Goal: Task Accomplishment & Management: Use online tool/utility

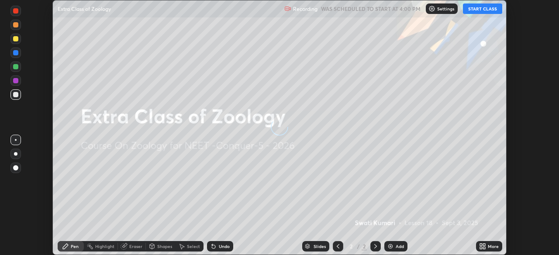
scroll to position [255, 558]
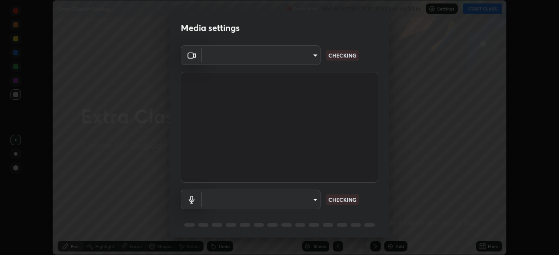
click at [289, 58] on body "Erase all Extra Class of Zoology Recording WAS SCHEDULED TO START AT 4:00 PM Se…" at bounding box center [279, 127] width 559 height 255
click at [288, 57] on div at bounding box center [279, 127] width 559 height 255
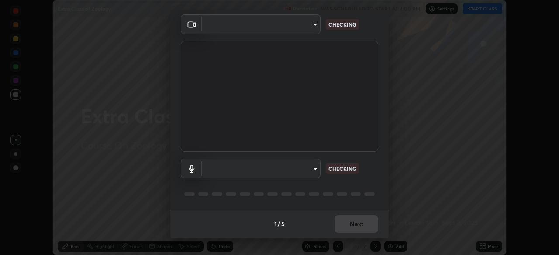
type input "bfa13ec11e3806c3eb92bf3b7126344263004e7e0ebf3fc0325b0f534c832c89"
type input "0386923fb9024cbaf178a4a2fd8e3b751ee26661207c8dbefa86137fe9378b42"
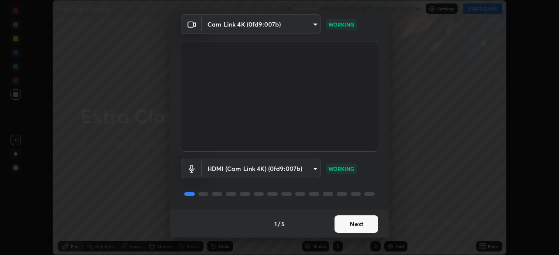
click at [355, 227] on button "Next" at bounding box center [356, 224] width 44 height 17
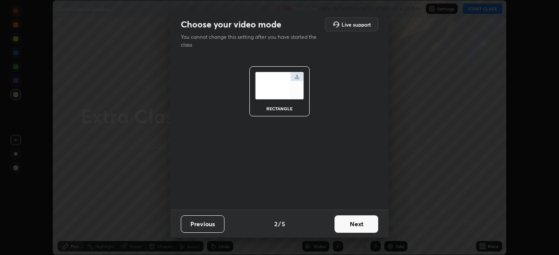
click at [360, 230] on button "Next" at bounding box center [356, 224] width 44 height 17
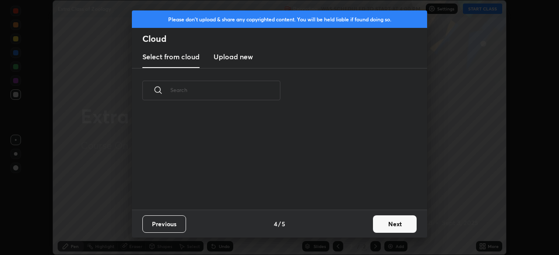
click at [373, 227] on button "Next" at bounding box center [395, 224] width 44 height 17
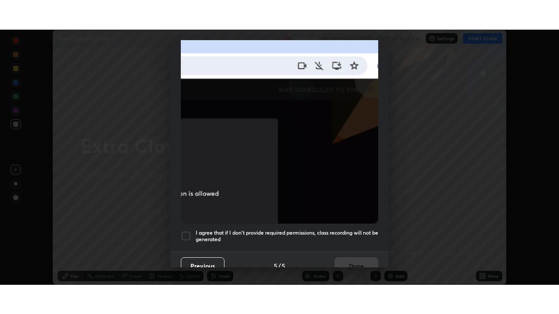
scroll to position [209, 0]
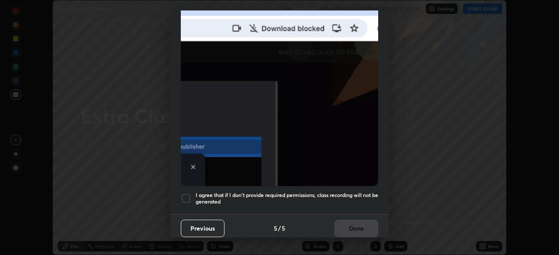
click at [187, 194] on div at bounding box center [186, 198] width 10 height 10
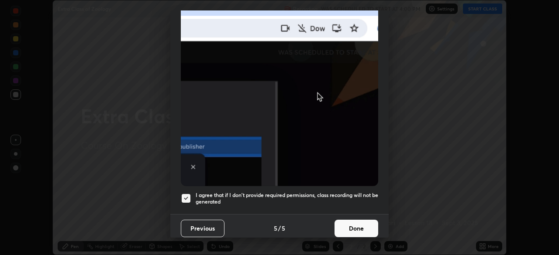
click at [353, 227] on button "Done" at bounding box center [356, 228] width 44 height 17
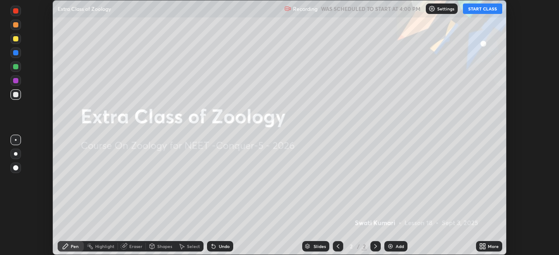
click at [481, 245] on icon at bounding box center [481, 245] width 2 height 2
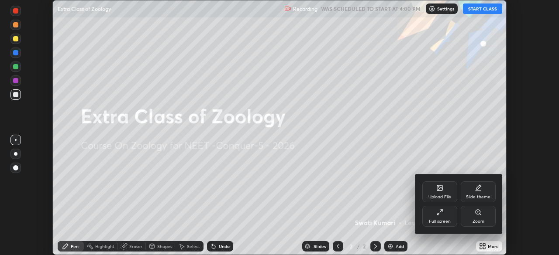
click at [437, 197] on div "Upload File" at bounding box center [439, 197] width 23 height 4
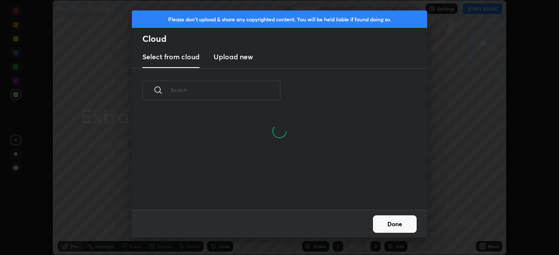
click at [241, 59] on h3 "Upload new" at bounding box center [232, 57] width 39 height 10
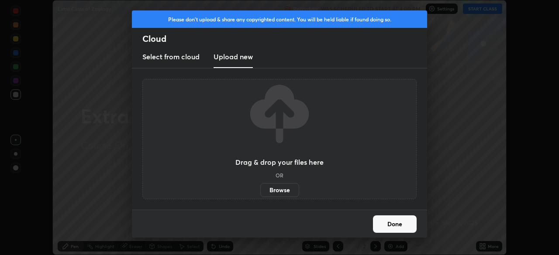
click at [282, 194] on label "Browse" at bounding box center [279, 190] width 39 height 14
click at [260, 194] on input "Browse" at bounding box center [260, 190] width 0 height 14
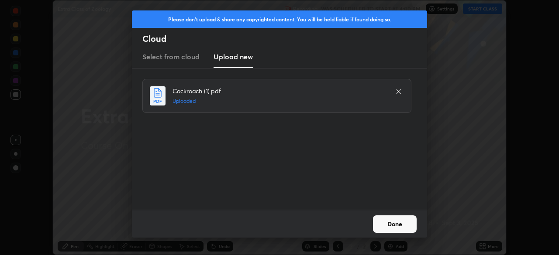
click at [393, 225] on button "Done" at bounding box center [395, 224] width 44 height 17
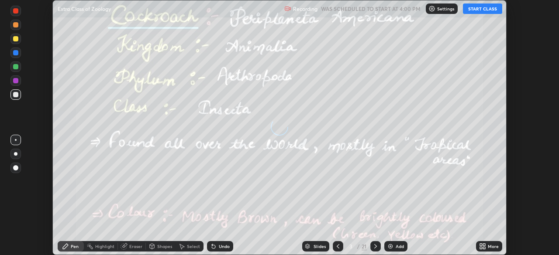
click at [481, 248] on icon at bounding box center [481, 248] width 2 height 2
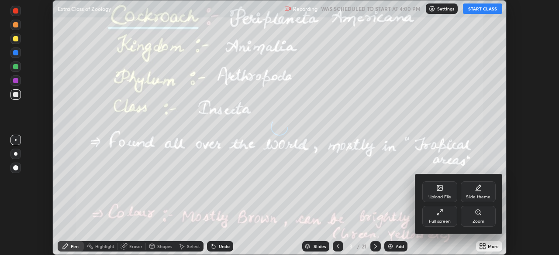
click at [437, 221] on div "Full screen" at bounding box center [440, 222] width 22 height 4
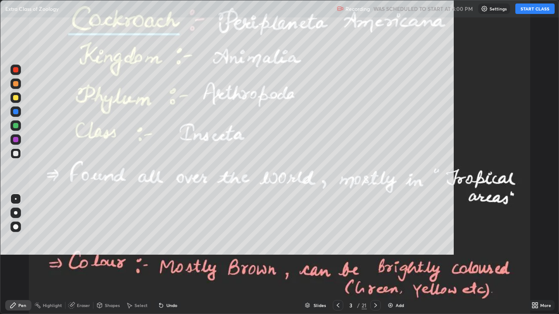
scroll to position [314, 559]
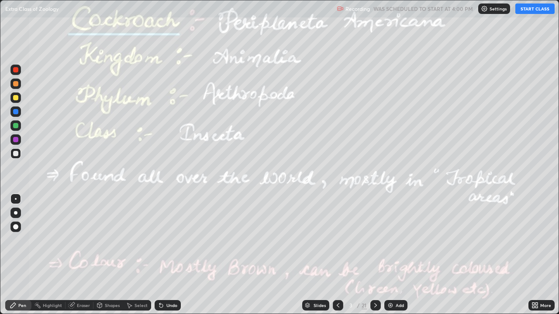
click at [337, 255] on div at bounding box center [338, 305] width 10 height 10
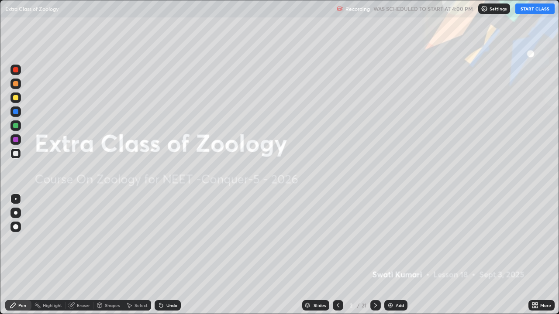
click at [488, 10] on img at bounding box center [484, 8] width 7 height 7
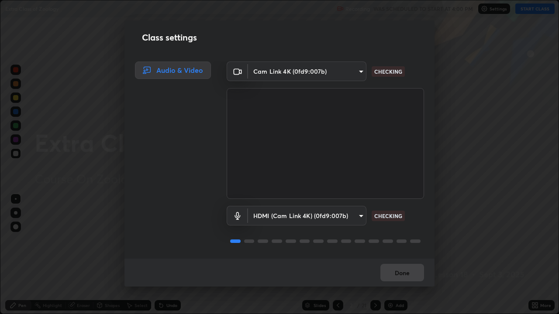
scroll to position [1, 0]
click at [399, 255] on button "Done" at bounding box center [402, 272] width 44 height 17
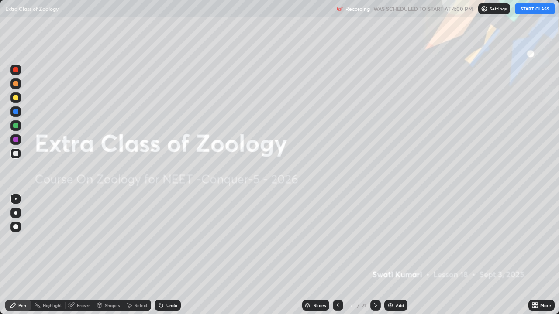
click at [527, 10] on button "START CLASS" at bounding box center [534, 8] width 39 height 10
click at [14, 97] on div at bounding box center [15, 97] width 5 height 5
click at [16, 84] on div at bounding box center [15, 83] width 5 height 5
click at [371, 255] on div at bounding box center [375, 305] width 10 height 10
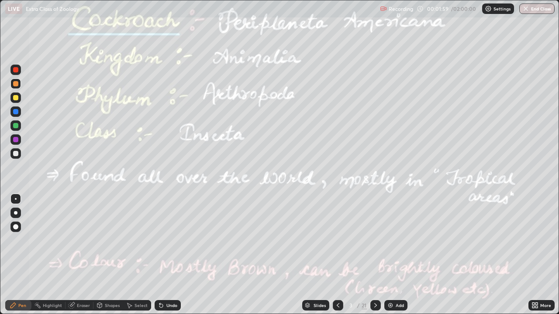
click at [52, 255] on div "Highlight" at bounding box center [52, 305] width 19 height 4
click at [19, 109] on div at bounding box center [15, 112] width 10 height 10
click at [375, 255] on icon at bounding box center [375, 305] width 7 height 7
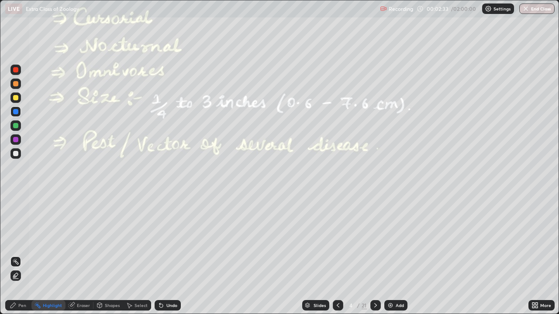
click at [17, 153] on div at bounding box center [15, 153] width 5 height 5
click at [21, 255] on div "Pen" at bounding box center [18, 305] width 26 height 10
click at [17, 214] on div at bounding box center [15, 213] width 10 height 10
click at [50, 255] on div "Highlight" at bounding box center [52, 305] width 19 height 4
click at [375, 255] on icon at bounding box center [375, 305] width 7 height 7
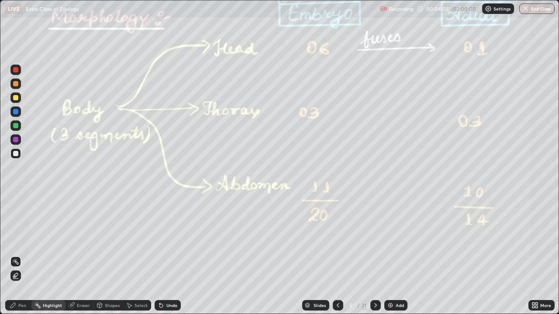
click at [12, 126] on div at bounding box center [15, 125] width 10 height 10
click at [375, 255] on icon at bounding box center [375, 305] width 7 height 7
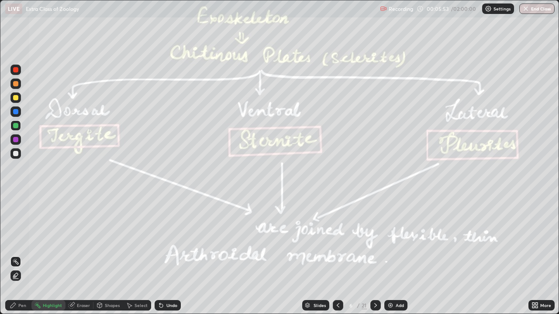
click at [15, 110] on div at bounding box center [15, 111] width 5 height 5
click at [17, 155] on div at bounding box center [15, 153] width 5 height 5
click at [21, 255] on div "Pen" at bounding box center [18, 305] width 26 height 10
click at [375, 255] on icon at bounding box center [375, 305] width 7 height 7
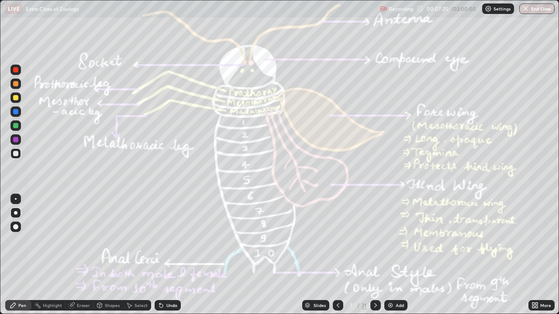
click at [16, 98] on div at bounding box center [15, 97] width 5 height 5
click at [43, 255] on div "Highlight" at bounding box center [52, 305] width 19 height 4
click at [11, 139] on div at bounding box center [15, 139] width 10 height 10
click at [15, 111] on div at bounding box center [15, 111] width 5 height 5
click at [13, 255] on icon at bounding box center [13, 305] width 7 height 7
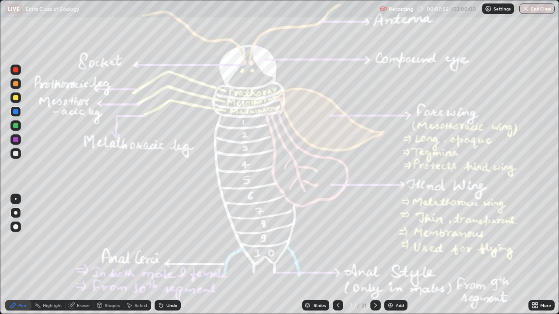
click at [15, 199] on div at bounding box center [16, 199] width 2 height 2
click at [15, 101] on div at bounding box center [15, 98] width 10 height 10
click at [14, 127] on div at bounding box center [15, 125] width 5 height 5
click at [15, 100] on div at bounding box center [15, 97] width 5 height 5
click at [13, 139] on div at bounding box center [15, 139] width 10 height 10
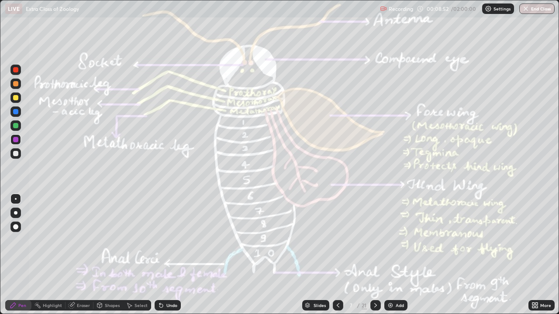
click at [48, 255] on div "Highlight" at bounding box center [52, 305] width 19 height 4
click at [14, 126] on div at bounding box center [15, 125] width 5 height 5
click at [17, 114] on div at bounding box center [15, 111] width 5 height 5
click at [17, 99] on div at bounding box center [15, 97] width 5 height 5
click at [375, 255] on icon at bounding box center [375, 305] width 7 height 7
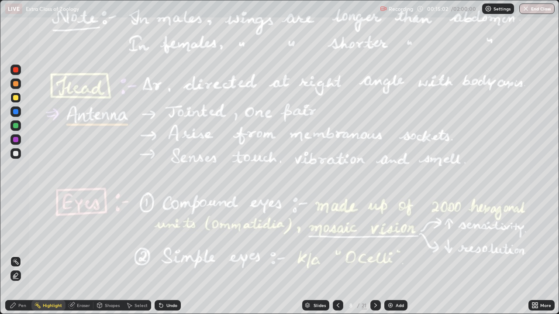
click at [15, 126] on div at bounding box center [15, 125] width 5 height 5
click at [14, 98] on div at bounding box center [15, 97] width 5 height 5
click at [14, 108] on div at bounding box center [15, 112] width 10 height 10
click at [13, 127] on div at bounding box center [15, 125] width 5 height 5
click at [12, 141] on div at bounding box center [15, 139] width 10 height 10
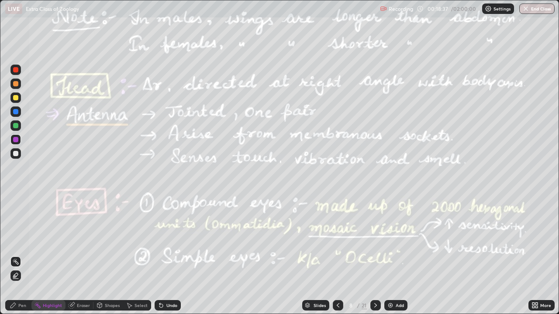
click at [15, 255] on icon at bounding box center [15, 276] width 2 height 2
click at [15, 255] on icon at bounding box center [15, 261] width 1 height 1
click at [375, 255] on icon at bounding box center [375, 305] width 7 height 7
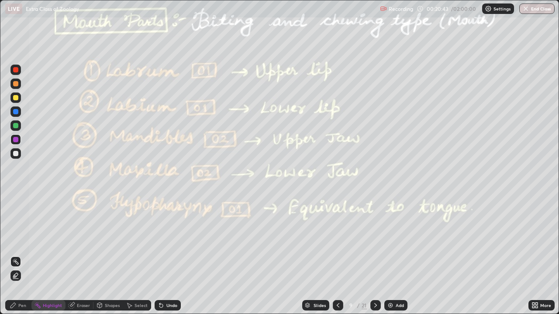
click at [15, 112] on div at bounding box center [15, 111] width 5 height 5
click at [16, 100] on div at bounding box center [15, 97] width 5 height 5
click at [17, 125] on div at bounding box center [15, 125] width 5 height 5
click at [375, 255] on icon at bounding box center [375, 305] width 3 height 4
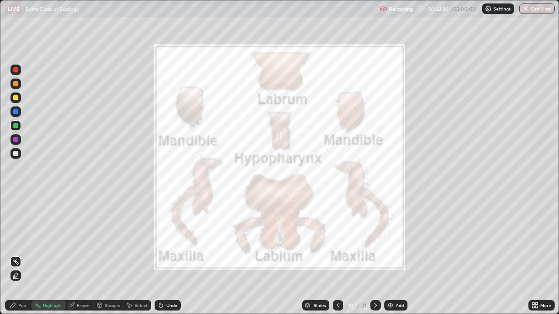
click at [14, 139] on div at bounding box center [15, 139] width 5 height 5
click at [20, 116] on div at bounding box center [15, 112] width 10 height 10
click at [22, 255] on div "Pen" at bounding box center [22, 305] width 8 height 4
click at [14, 227] on div at bounding box center [15, 226] width 5 height 5
click at [375, 255] on icon at bounding box center [375, 305] width 7 height 7
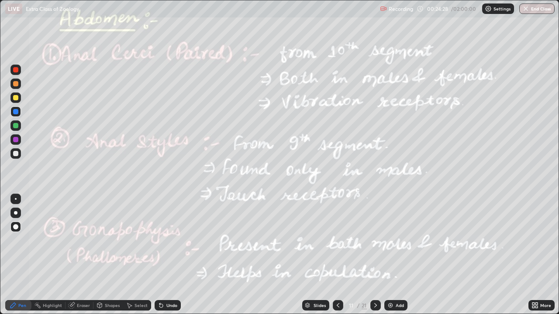
click at [15, 140] on div at bounding box center [15, 139] width 5 height 5
click at [43, 255] on div "Highlight" at bounding box center [52, 305] width 19 height 4
click at [12, 111] on div at bounding box center [15, 112] width 10 height 10
click at [375, 255] on icon at bounding box center [375, 305] width 7 height 7
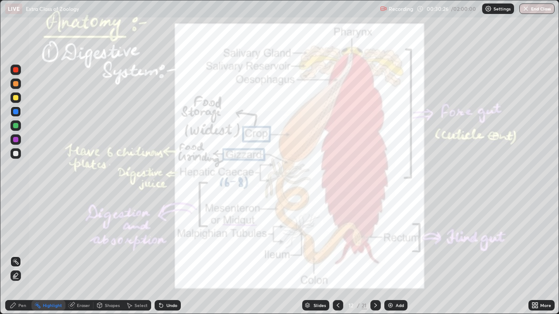
click at [17, 126] on div at bounding box center [15, 125] width 5 height 5
click at [16, 141] on div at bounding box center [15, 139] width 5 height 5
click at [15, 114] on div at bounding box center [15, 111] width 5 height 5
click at [15, 99] on div at bounding box center [15, 97] width 5 height 5
click at [14, 113] on div at bounding box center [15, 111] width 5 height 5
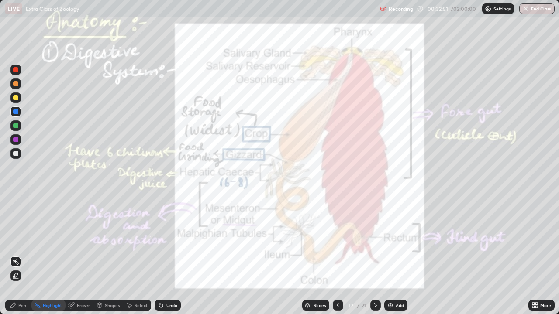
click at [17, 100] on div at bounding box center [15, 97] width 5 height 5
click at [15, 122] on div at bounding box center [15, 125] width 10 height 10
click at [15, 111] on div at bounding box center [15, 111] width 5 height 5
click at [12, 126] on div at bounding box center [15, 125] width 10 height 10
click at [14, 138] on div at bounding box center [15, 139] width 5 height 5
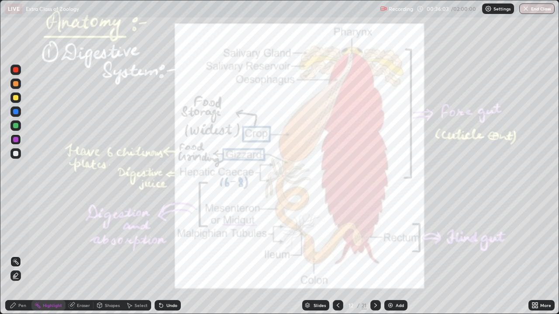
click at [15, 255] on icon at bounding box center [13, 305] width 7 height 7
click at [16, 213] on div at bounding box center [15, 212] width 3 height 3
click at [15, 126] on div at bounding box center [15, 125] width 5 height 5
click at [46, 255] on div "Highlight" at bounding box center [52, 305] width 19 height 4
click at [17, 114] on div at bounding box center [15, 111] width 5 height 5
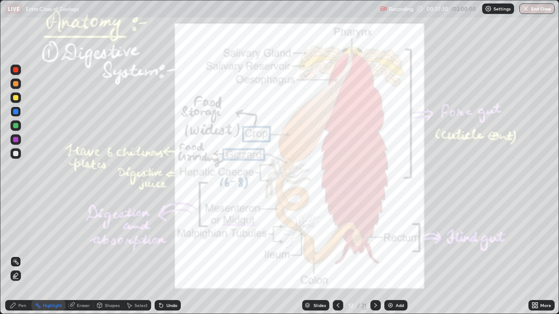
click at [19, 255] on div "Pen" at bounding box center [18, 305] width 26 height 10
click at [15, 124] on div at bounding box center [15, 125] width 5 height 5
click at [15, 99] on div at bounding box center [15, 97] width 5 height 5
click at [49, 255] on div "Highlight" at bounding box center [52, 305] width 19 height 4
click at [12, 125] on div at bounding box center [15, 125] width 10 height 10
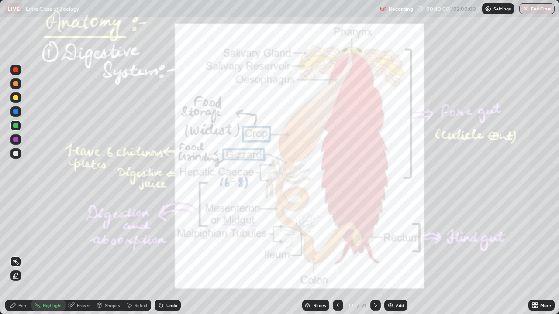
click at [375, 255] on icon at bounding box center [375, 305] width 7 height 7
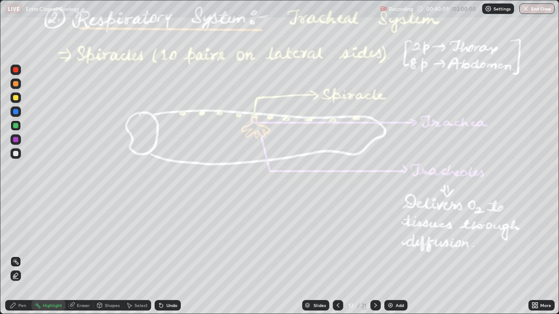
click at [17, 138] on div at bounding box center [15, 139] width 5 height 5
click at [15, 127] on div at bounding box center [15, 125] width 5 height 5
click at [12, 140] on div at bounding box center [15, 139] width 10 height 10
click at [105, 255] on div "Shapes" at bounding box center [108, 305] width 30 height 10
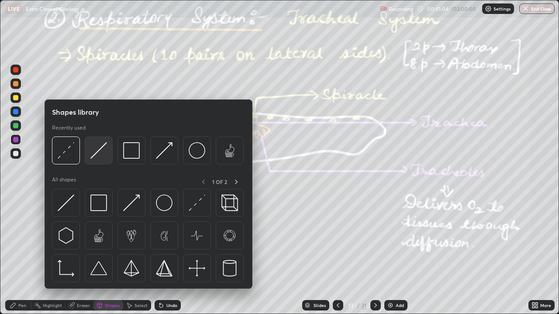
click at [96, 162] on div at bounding box center [99, 151] width 28 height 28
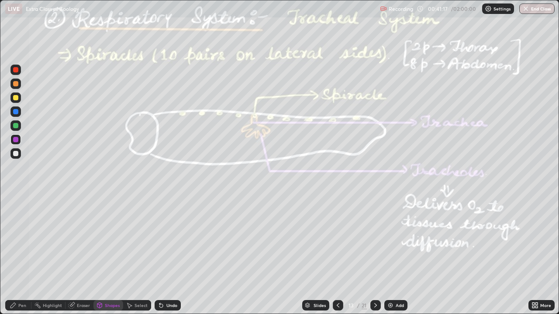
click at [15, 255] on div "Pen" at bounding box center [18, 305] width 26 height 10
click at [54, 255] on div "Highlight" at bounding box center [52, 305] width 19 height 4
click at [19, 255] on div "Pen" at bounding box center [18, 305] width 26 height 10
click at [15, 109] on div at bounding box center [15, 112] width 10 height 10
click at [14, 151] on div at bounding box center [15, 153] width 5 height 5
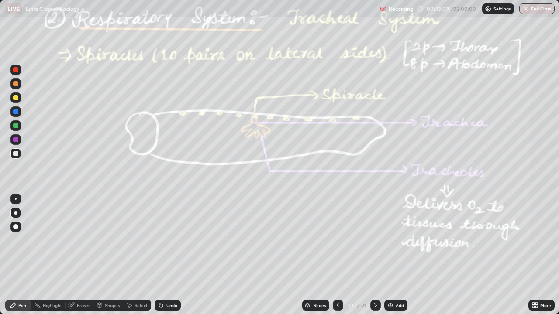
click at [14, 139] on div at bounding box center [15, 139] width 5 height 5
click at [16, 113] on div at bounding box center [15, 111] width 5 height 5
click at [373, 255] on icon at bounding box center [375, 305] width 7 height 7
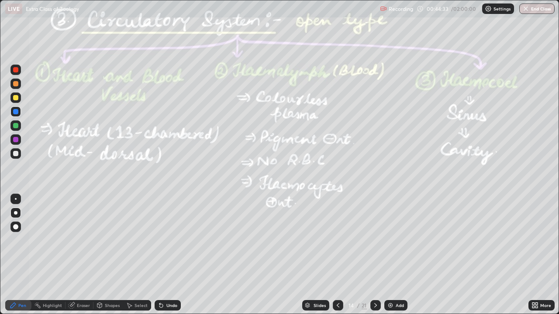
click at [11, 126] on div at bounding box center [15, 125] width 10 height 10
click at [42, 255] on div "Highlight" at bounding box center [48, 305] width 34 height 10
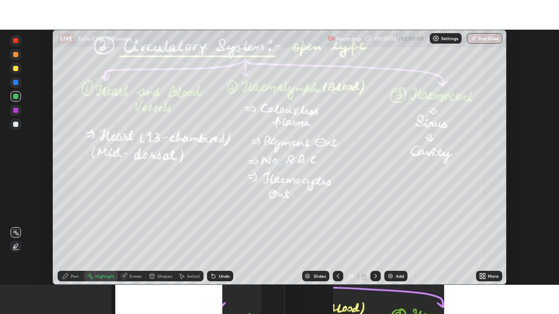
scroll to position [255, 559]
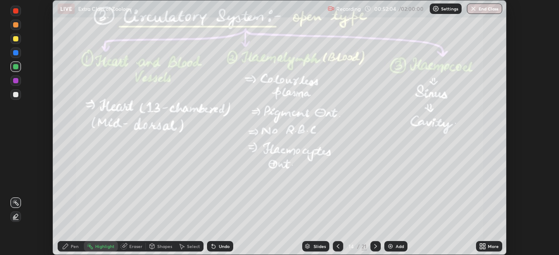
click at [485, 246] on icon at bounding box center [484, 245] width 2 height 2
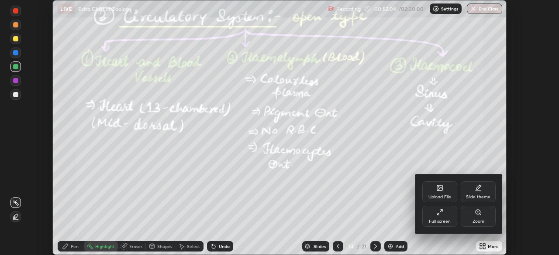
click at [441, 215] on icon at bounding box center [439, 212] width 7 height 7
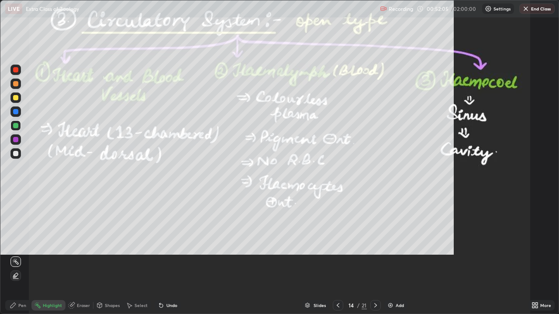
scroll to position [314, 559]
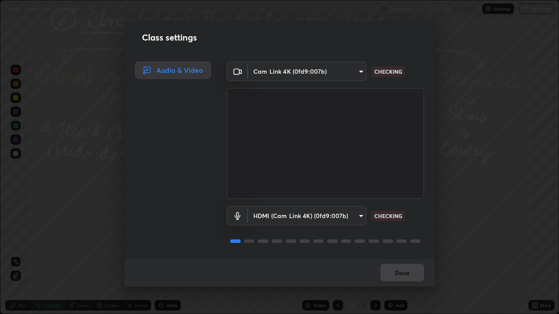
click at [346, 255] on div "Done" at bounding box center [279, 273] width 310 height 28
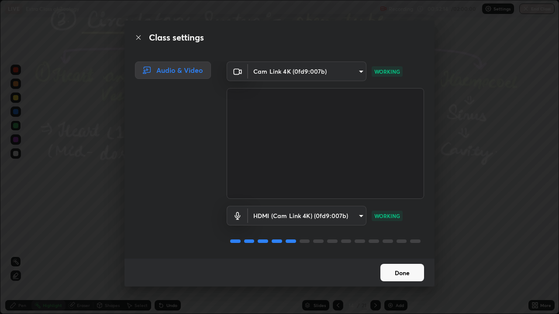
click at [394, 255] on button "Done" at bounding box center [402, 272] width 44 height 17
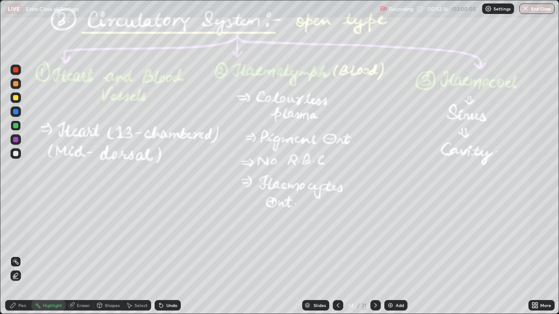
click at [490, 13] on div "Settings" at bounding box center [498, 8] width 32 height 10
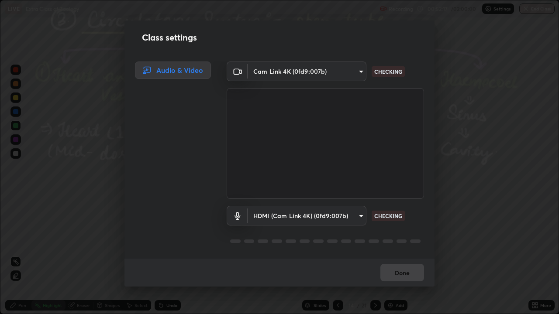
scroll to position [1, 0]
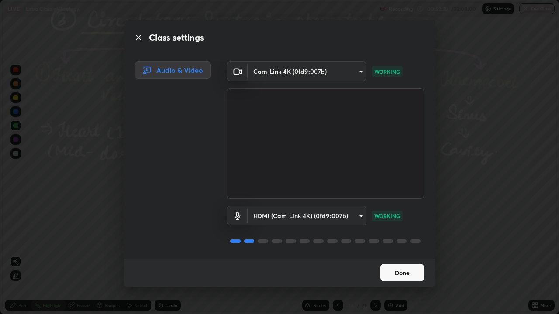
click at [400, 255] on button "Done" at bounding box center [402, 272] width 44 height 17
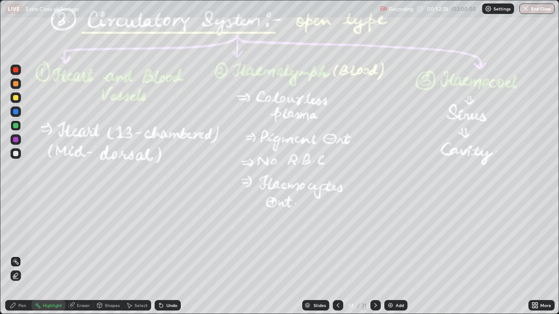
click at [15, 140] on div at bounding box center [15, 139] width 5 height 5
click at [14, 96] on div at bounding box center [15, 97] width 5 height 5
click at [35, 255] on circle at bounding box center [35, 305] width 1 height 1
click at [374, 255] on icon at bounding box center [375, 305] width 7 height 7
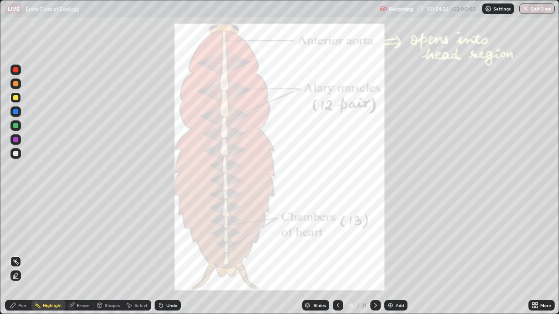
click at [14, 124] on div at bounding box center [15, 125] width 5 height 5
click at [17, 255] on div "Pen" at bounding box center [18, 305] width 26 height 10
click at [15, 140] on div at bounding box center [15, 139] width 5 height 5
click at [16, 97] on div at bounding box center [15, 97] width 5 height 5
click at [15, 114] on div at bounding box center [15, 111] width 5 height 5
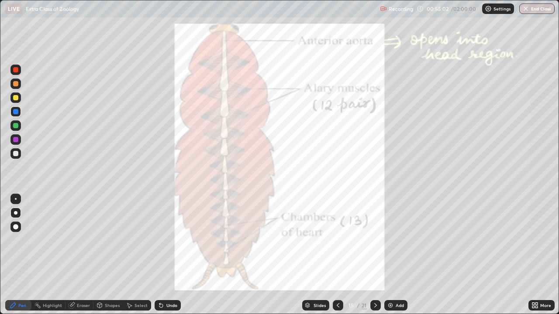
click at [16, 141] on div at bounding box center [15, 139] width 5 height 5
click at [17, 157] on div at bounding box center [15, 153] width 10 height 10
click at [19, 71] on div at bounding box center [15, 70] width 10 height 10
click at [16, 110] on div at bounding box center [15, 111] width 5 height 5
click at [375, 255] on icon at bounding box center [375, 305] width 7 height 7
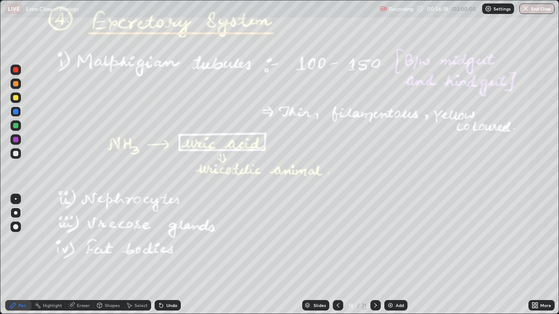
click at [16, 126] on div at bounding box center [15, 125] width 5 height 5
click at [46, 255] on div "Highlight" at bounding box center [52, 305] width 19 height 4
click at [15, 125] on div at bounding box center [15, 125] width 5 height 5
click at [17, 113] on div at bounding box center [15, 111] width 5 height 5
click at [15, 127] on div at bounding box center [15, 125] width 5 height 5
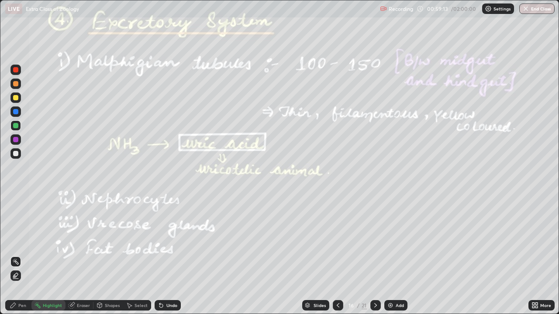
click at [375, 255] on icon at bounding box center [375, 305] width 3 height 4
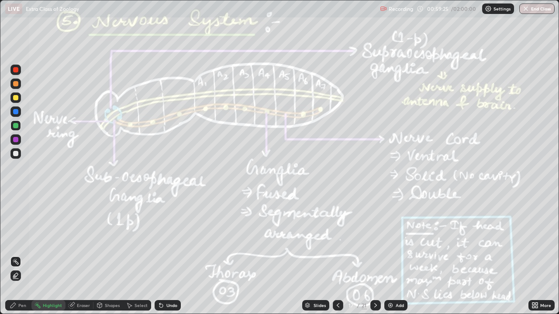
click at [337, 255] on icon at bounding box center [337, 305] width 7 height 7
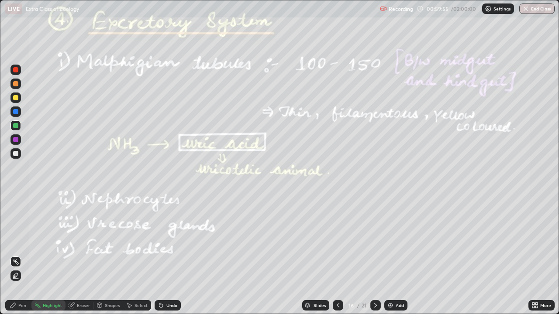
click at [373, 255] on icon at bounding box center [375, 305] width 7 height 7
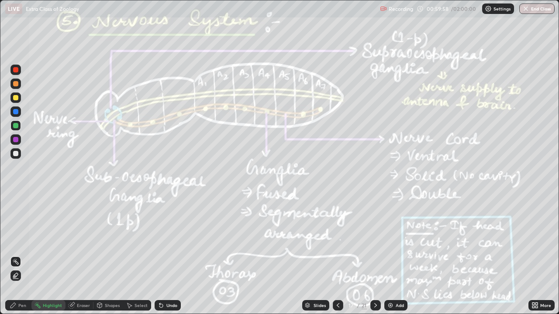
click at [14, 138] on div at bounding box center [15, 139] width 5 height 5
click at [15, 126] on div at bounding box center [15, 125] width 5 height 5
click at [12, 255] on icon at bounding box center [12, 305] width 5 height 5
click at [16, 142] on div at bounding box center [15, 139] width 5 height 5
click at [166, 255] on div "Undo" at bounding box center [171, 305] width 11 height 4
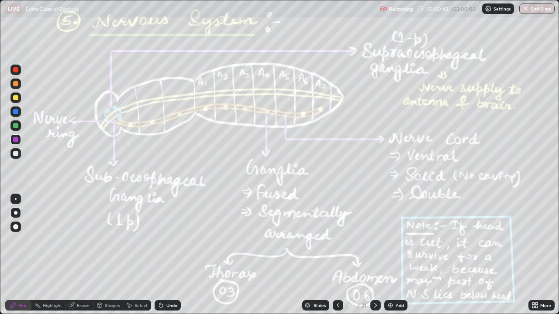
click at [167, 255] on div "Undo" at bounding box center [171, 305] width 11 height 4
click at [48, 255] on div "Highlight" at bounding box center [52, 305] width 19 height 4
click at [15, 127] on div at bounding box center [15, 125] width 5 height 5
click at [14, 113] on div at bounding box center [15, 111] width 5 height 5
click at [17, 255] on div "Pen" at bounding box center [18, 305] width 26 height 10
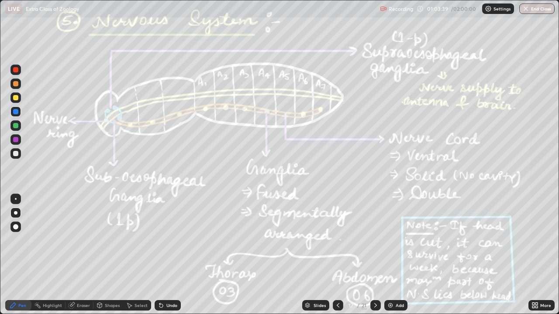
click at [168, 255] on div "Undo" at bounding box center [168, 305] width 26 height 10
click at [166, 255] on div "Undo" at bounding box center [168, 305] width 26 height 10
click at [161, 255] on icon at bounding box center [161, 305] width 7 height 7
click at [44, 255] on div "Highlight" at bounding box center [48, 305] width 34 height 10
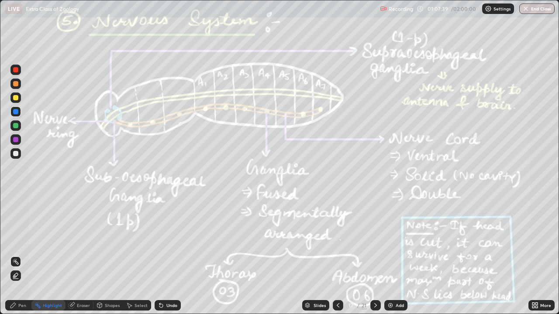
click at [375, 255] on icon at bounding box center [375, 305] width 7 height 7
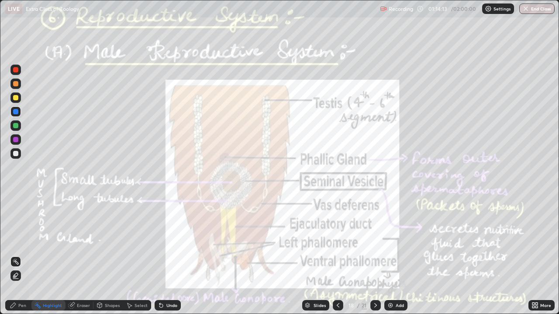
click at [12, 139] on div at bounding box center [15, 139] width 10 height 10
click at [47, 255] on div "Highlight" at bounding box center [52, 305] width 19 height 4
click at [16, 109] on div at bounding box center [15, 111] width 5 height 5
click at [15, 84] on div at bounding box center [15, 83] width 5 height 5
click at [15, 112] on div at bounding box center [15, 111] width 5 height 5
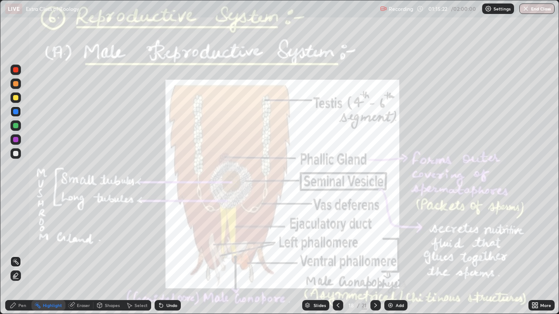
click at [16, 140] on div at bounding box center [15, 139] width 5 height 5
click at [18, 255] on div "Pen" at bounding box center [18, 305] width 26 height 10
click at [17, 222] on div at bounding box center [15, 227] width 10 height 10
click at [16, 110] on div at bounding box center [15, 111] width 5 height 5
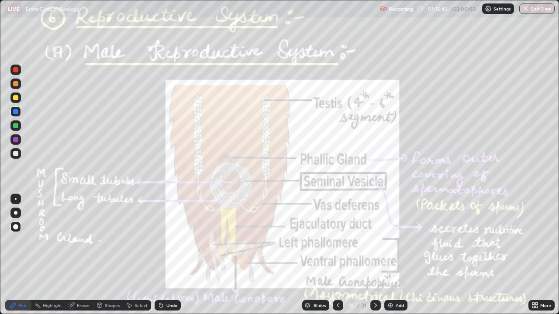
click at [59, 255] on div "Highlight" at bounding box center [52, 305] width 19 height 4
click at [14, 125] on div at bounding box center [15, 125] width 5 height 5
click at [16, 143] on div at bounding box center [15, 139] width 10 height 10
click at [14, 255] on icon at bounding box center [13, 305] width 7 height 7
click at [15, 124] on div at bounding box center [15, 125] width 5 height 5
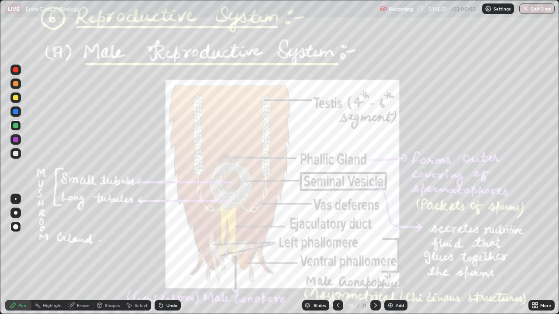
click at [51, 255] on div "Highlight" at bounding box center [52, 305] width 19 height 4
click at [390, 255] on img at bounding box center [390, 305] width 7 height 7
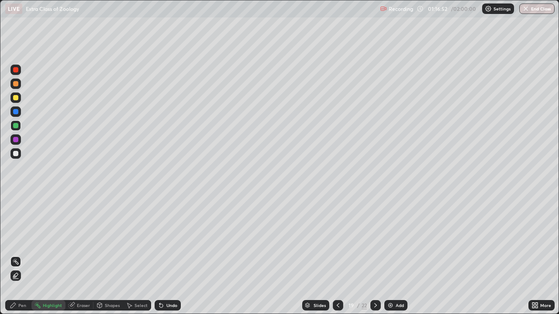
click at [17, 155] on div at bounding box center [15, 153] width 5 height 5
click at [20, 255] on div "Pen" at bounding box center [22, 305] width 8 height 4
click at [14, 97] on div at bounding box center [15, 97] width 5 height 5
click at [15, 125] on div at bounding box center [15, 125] width 5 height 5
click at [165, 255] on div "Undo" at bounding box center [168, 305] width 26 height 10
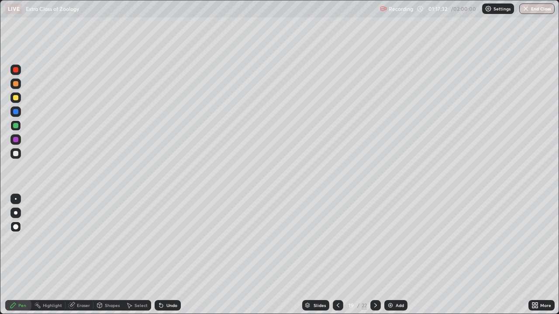
click at [17, 157] on div at bounding box center [15, 153] width 10 height 10
click at [15, 140] on div at bounding box center [15, 139] width 5 height 5
click at [17, 152] on div at bounding box center [15, 153] width 5 height 5
click at [14, 125] on div at bounding box center [15, 125] width 5 height 5
click at [16, 213] on div at bounding box center [15, 212] width 3 height 3
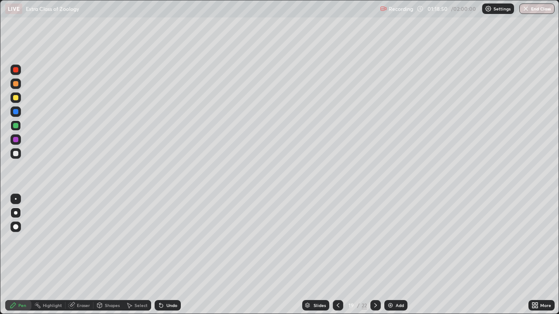
click at [337, 255] on icon at bounding box center [338, 305] width 3 height 4
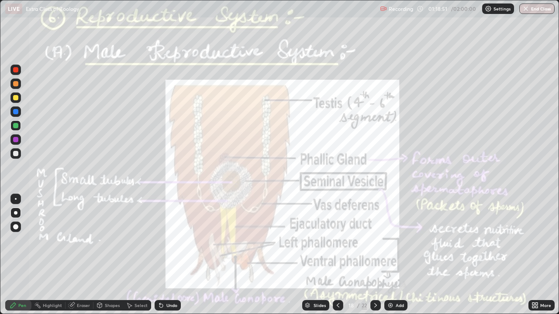
click at [374, 255] on icon at bounding box center [375, 305] width 7 height 7
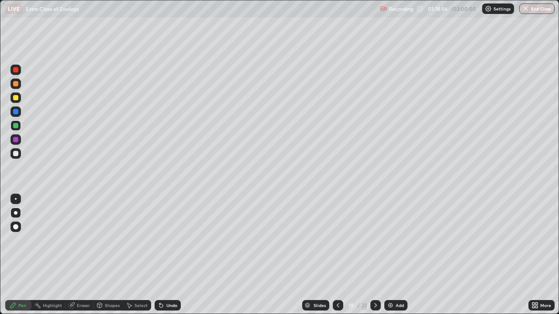
click at [335, 255] on div at bounding box center [338, 305] width 10 height 10
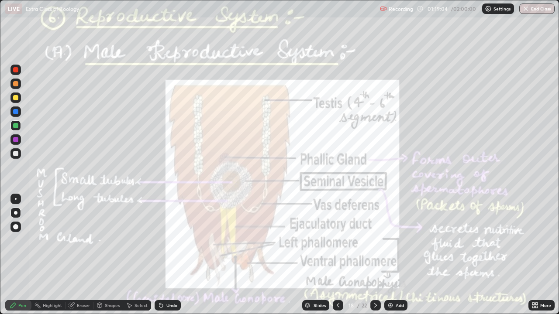
click at [53, 255] on div "Highlight" at bounding box center [52, 305] width 19 height 4
click at [16, 137] on div at bounding box center [15, 139] width 5 height 5
click at [14, 128] on div at bounding box center [15, 125] width 10 height 10
click at [15, 110] on div at bounding box center [15, 111] width 5 height 5
click at [13, 255] on div "Pen" at bounding box center [18, 305] width 26 height 10
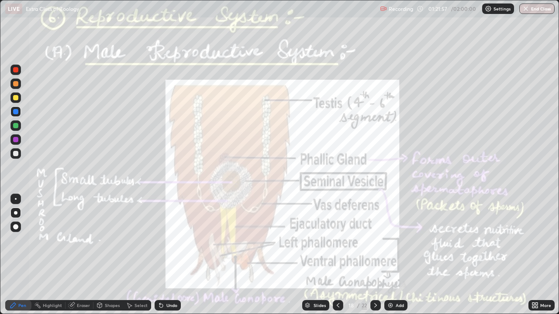
click at [16, 140] on div at bounding box center [15, 139] width 5 height 5
click at [15, 126] on div at bounding box center [15, 125] width 5 height 5
click at [103, 255] on div "Shapes" at bounding box center [108, 305] width 30 height 17
click at [12, 112] on div at bounding box center [15, 112] width 10 height 10
click at [12, 255] on icon at bounding box center [12, 305] width 5 height 5
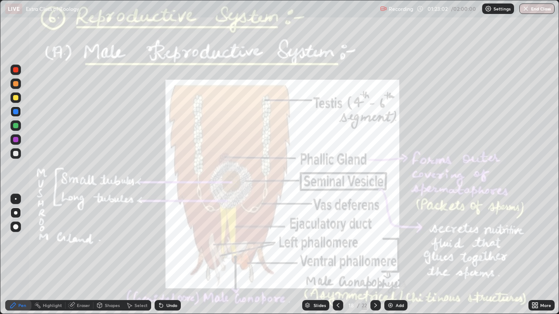
click at [15, 200] on div at bounding box center [16, 199] width 2 height 2
click at [16, 141] on div at bounding box center [15, 139] width 5 height 5
click at [16, 112] on div at bounding box center [15, 111] width 5 height 5
click at [14, 95] on div at bounding box center [15, 97] width 5 height 5
click at [375, 255] on icon at bounding box center [375, 305] width 7 height 7
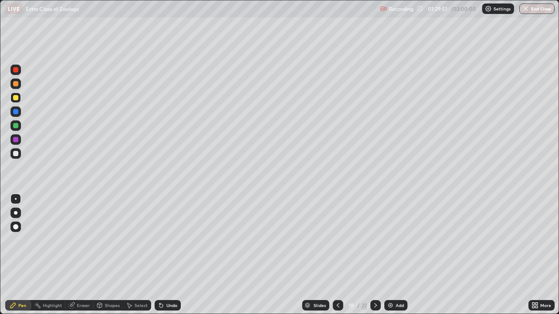
click at [375, 255] on icon at bounding box center [375, 305] width 7 height 7
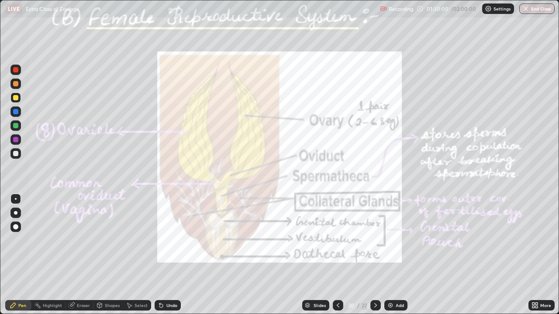
click at [12, 126] on div at bounding box center [15, 125] width 10 height 10
click at [13, 111] on div at bounding box center [15, 111] width 5 height 5
click at [43, 255] on div "Highlight" at bounding box center [52, 305] width 19 height 4
click at [14, 123] on div at bounding box center [15, 125] width 5 height 5
click at [15, 139] on div at bounding box center [15, 139] width 5 height 5
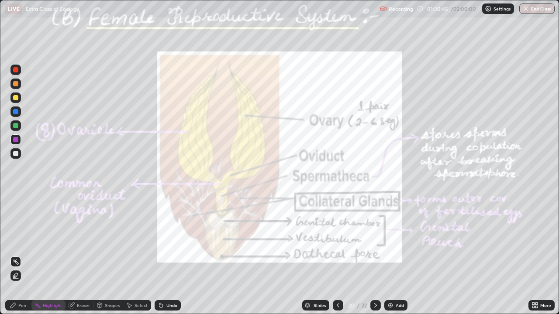
click at [15, 157] on div at bounding box center [15, 153] width 10 height 10
click at [17, 255] on icon at bounding box center [13, 305] width 7 height 7
click at [16, 111] on div at bounding box center [15, 111] width 5 height 5
click at [14, 214] on div at bounding box center [15, 213] width 10 height 10
click at [14, 125] on div at bounding box center [15, 125] width 5 height 5
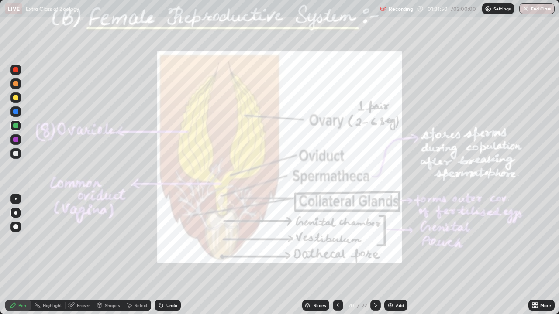
click at [45, 255] on div "Highlight" at bounding box center [48, 305] width 34 height 10
click at [18, 155] on div at bounding box center [15, 153] width 5 height 5
click at [16, 141] on div at bounding box center [15, 139] width 5 height 5
click at [20, 255] on div "Pen" at bounding box center [18, 305] width 26 height 10
click at [14, 111] on div at bounding box center [15, 111] width 5 height 5
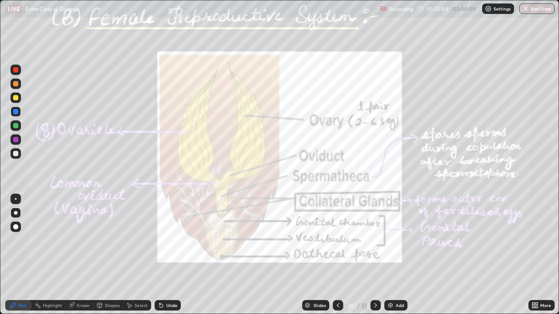
click at [48, 255] on div "Highlight" at bounding box center [52, 305] width 19 height 4
click at [16, 127] on div at bounding box center [15, 125] width 5 height 5
click at [15, 139] on div at bounding box center [15, 139] width 5 height 5
click at [15, 255] on icon at bounding box center [12, 305] width 5 height 5
click at [16, 226] on div at bounding box center [15, 226] width 5 height 5
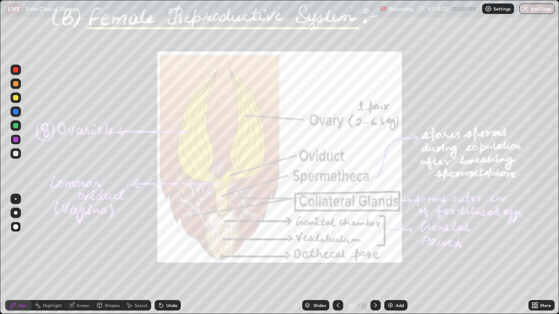
click at [16, 112] on div at bounding box center [15, 111] width 5 height 5
click at [50, 255] on div "Highlight" at bounding box center [48, 305] width 34 height 10
click at [375, 255] on icon at bounding box center [375, 305] width 7 height 7
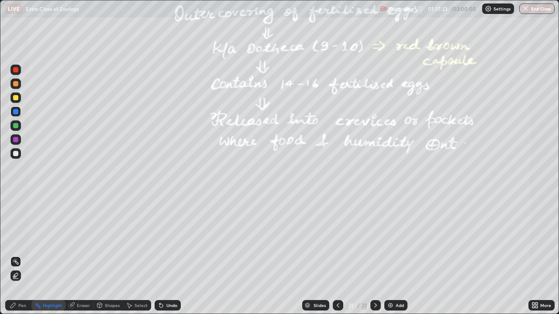
click at [16, 98] on div at bounding box center [15, 97] width 5 height 5
click at [15, 85] on div at bounding box center [15, 83] width 5 height 5
click at [15, 255] on icon at bounding box center [15, 276] width 2 height 2
click at [15, 155] on div at bounding box center [15, 153] width 5 height 5
click at [13, 126] on div at bounding box center [15, 125] width 5 height 5
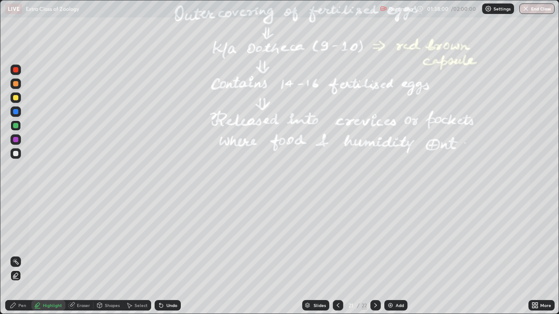
click at [24, 255] on div "Pen" at bounding box center [22, 305] width 8 height 4
click at [53, 255] on div "Highlight" at bounding box center [52, 305] width 19 height 4
click at [13, 255] on circle at bounding box center [13, 261] width 1 height 1
click at [15, 111] on div at bounding box center [15, 111] width 5 height 5
click at [337, 255] on icon at bounding box center [338, 305] width 3 height 4
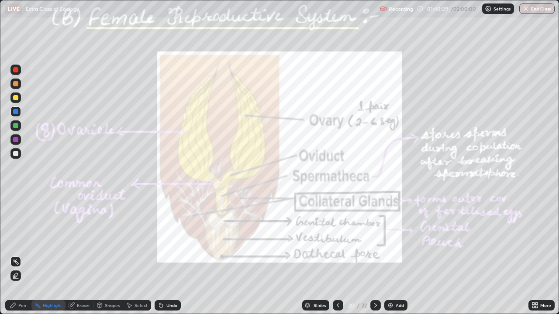
click at [373, 255] on icon at bounding box center [375, 305] width 7 height 7
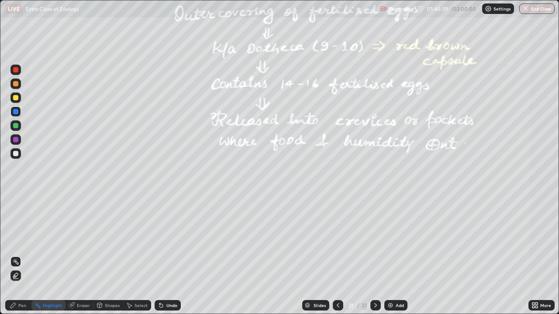
click at [375, 255] on icon at bounding box center [375, 305] width 7 height 7
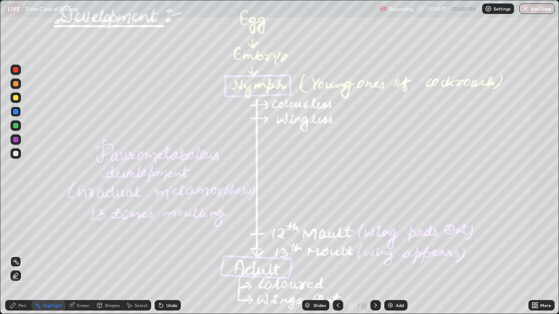
click at [16, 126] on div at bounding box center [15, 125] width 5 height 5
click at [14, 141] on div at bounding box center [15, 139] width 5 height 5
click at [12, 122] on div at bounding box center [15, 125] width 10 height 10
click at [21, 255] on div "Pen" at bounding box center [22, 305] width 8 height 4
click at [17, 151] on div at bounding box center [15, 153] width 5 height 5
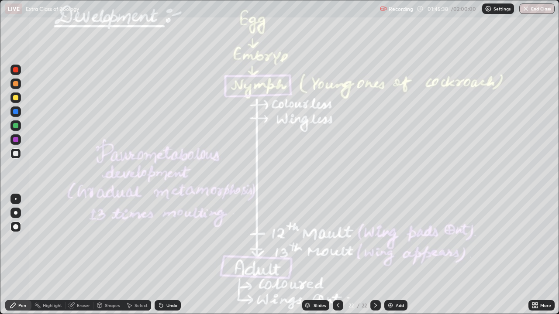
click at [17, 124] on div at bounding box center [15, 125] width 5 height 5
click at [45, 255] on div "Highlight" at bounding box center [52, 305] width 19 height 4
click at [533, 10] on button "End Class" at bounding box center [536, 8] width 35 height 10
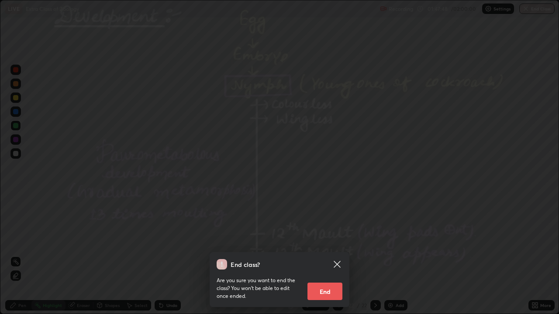
click at [319, 255] on button "End" at bounding box center [324, 291] width 35 height 17
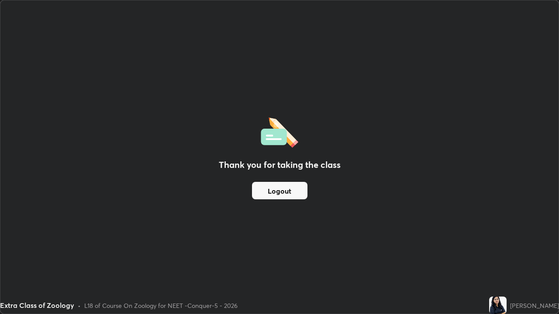
click at [283, 192] on button "Logout" at bounding box center [279, 190] width 55 height 17
